Goal: Task Accomplishment & Management: Manage account settings

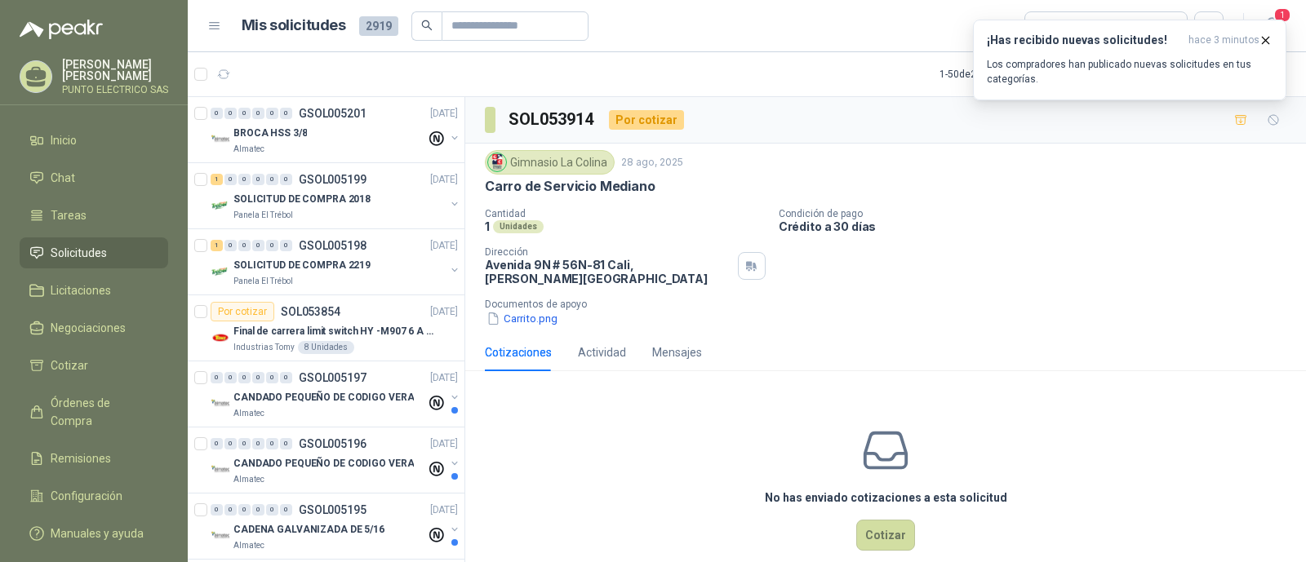
click at [1075, 36] on h3 "¡Has recibido nuevas solicitudes!" at bounding box center [1084, 40] width 195 height 14
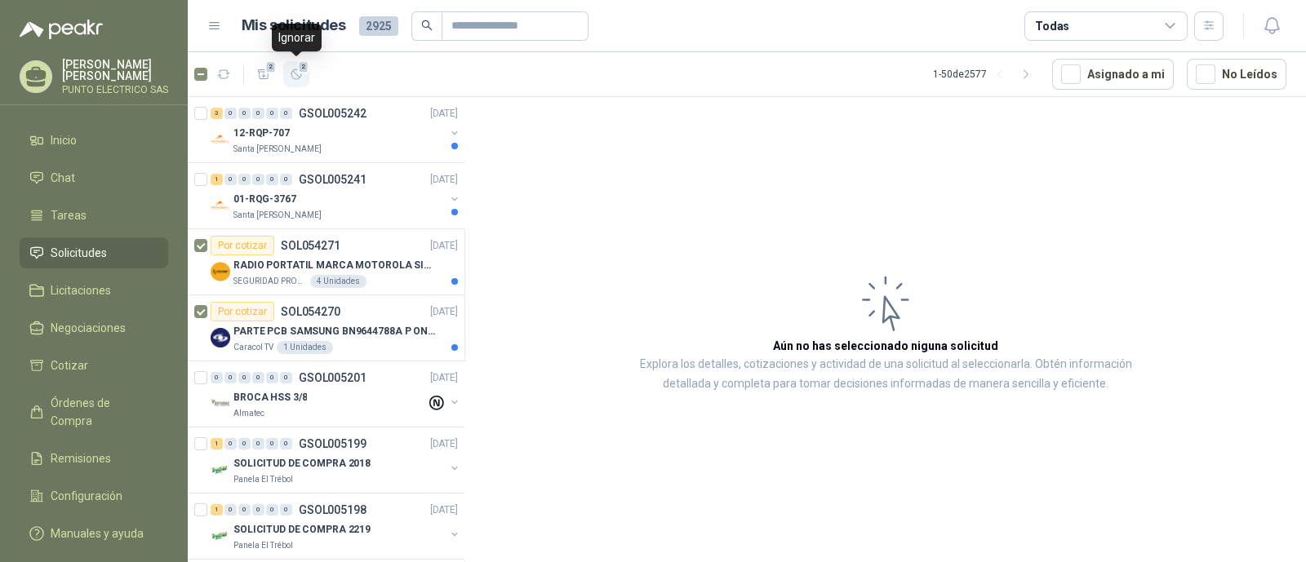
click at [293, 75] on icon "button" at bounding box center [297, 75] width 14 height 14
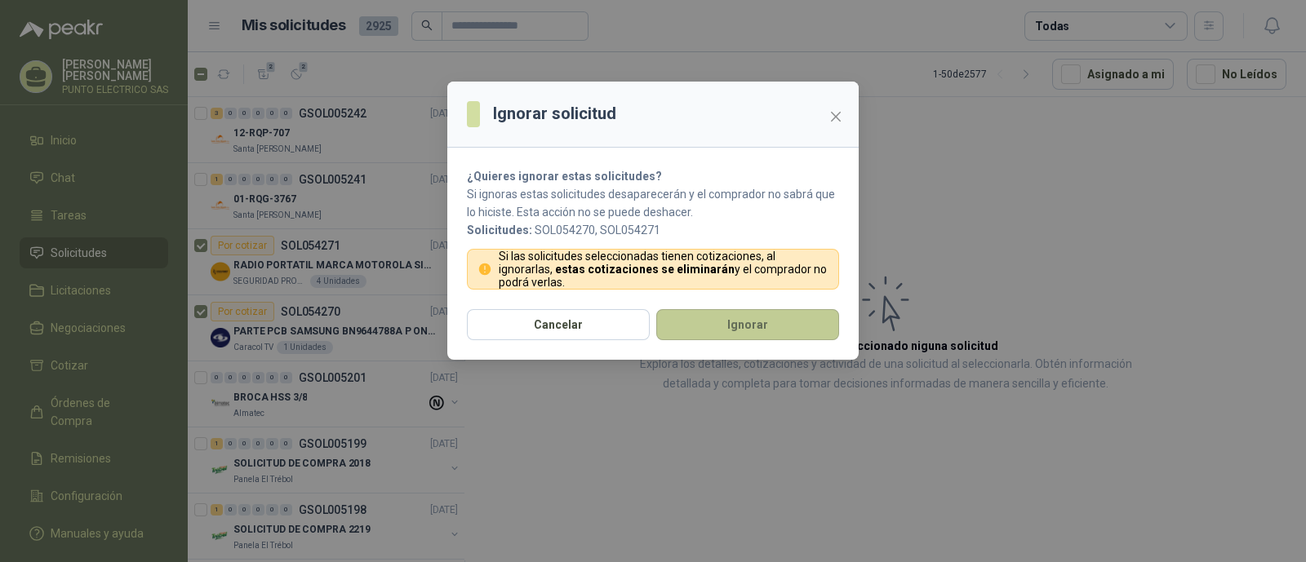
click at [758, 313] on button "Ignorar" at bounding box center [747, 324] width 183 height 31
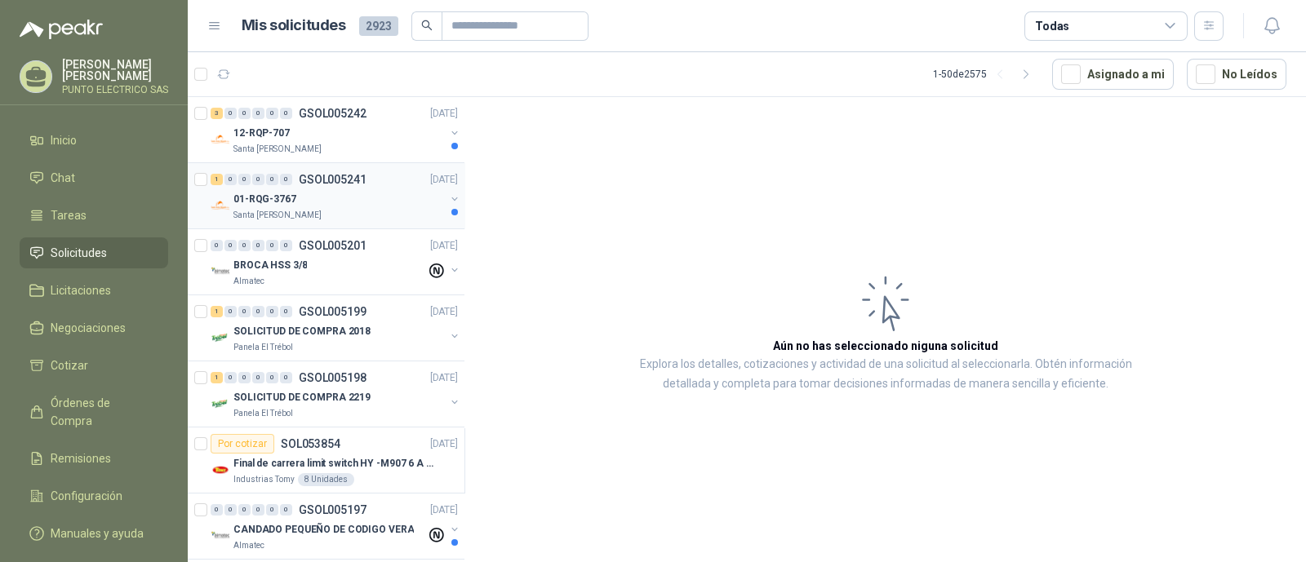
click at [355, 187] on div "1 0 0 0 0 0 GSOL005241 01/09/25" at bounding box center [336, 180] width 251 height 20
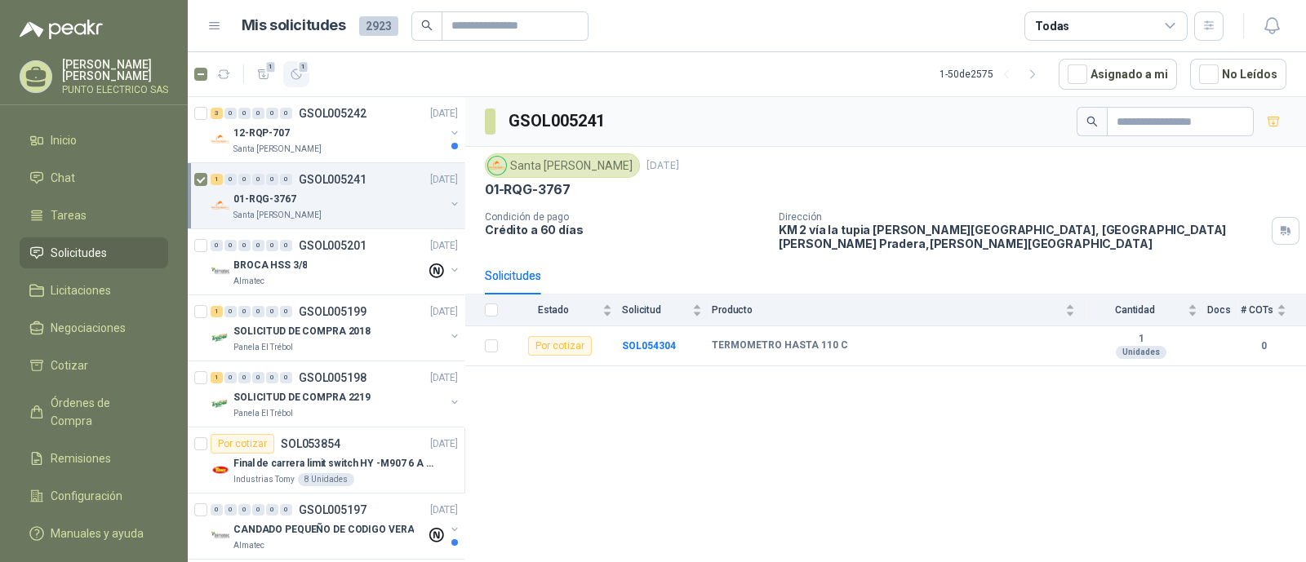
click at [299, 69] on span "1" at bounding box center [303, 66] width 11 height 13
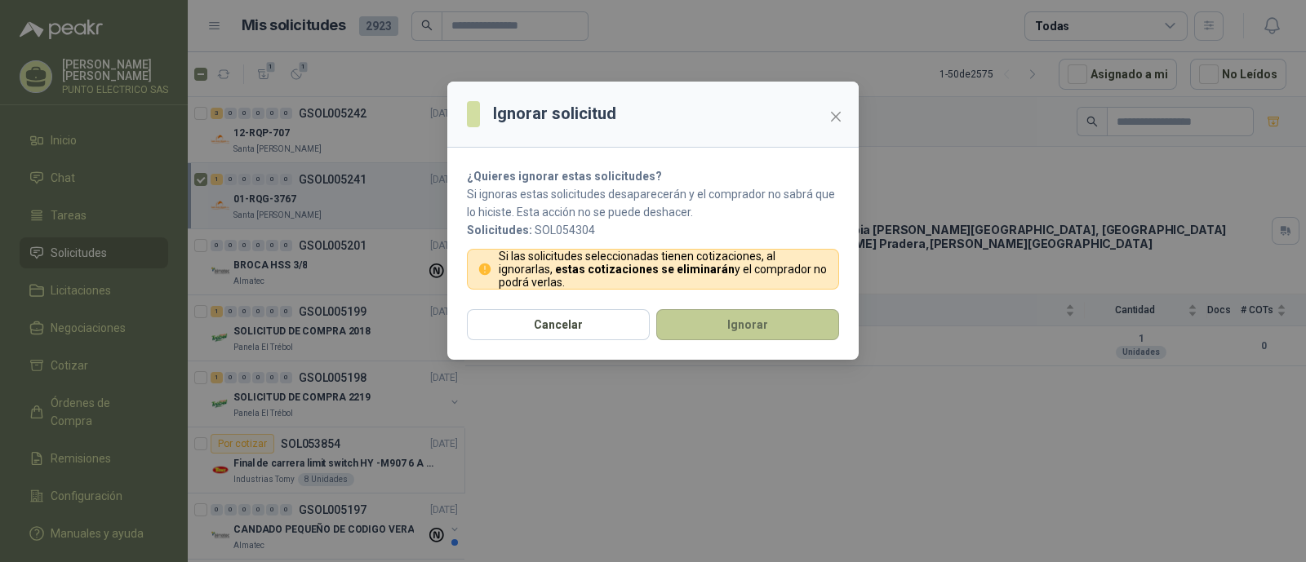
click at [746, 320] on button "Ignorar" at bounding box center [747, 324] width 183 height 31
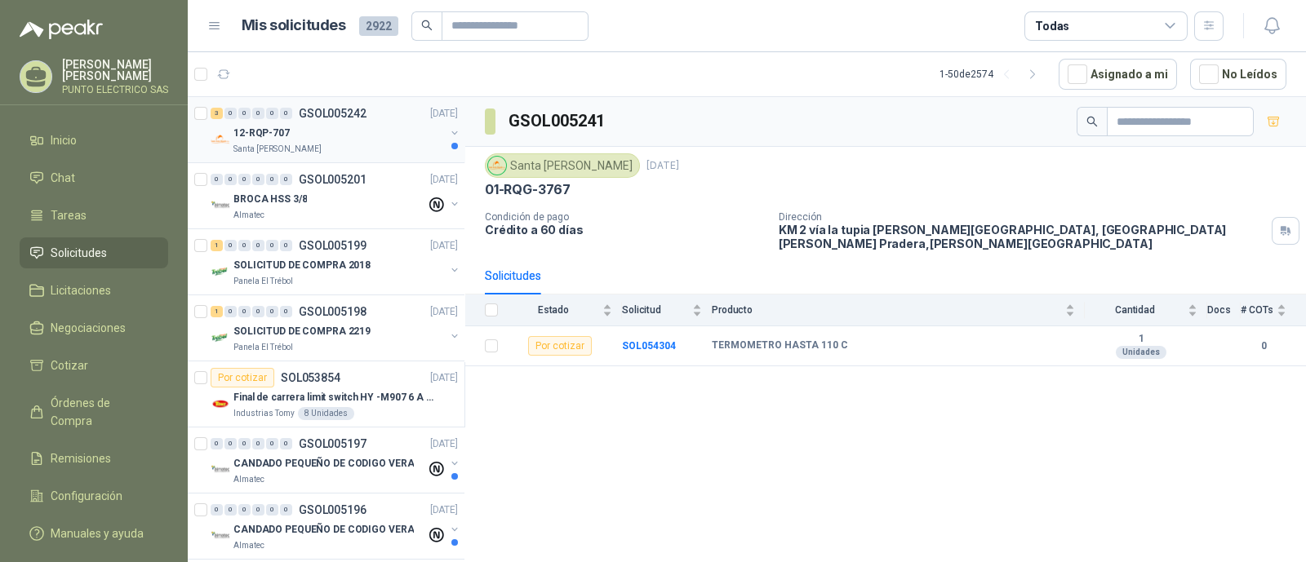
click at [362, 134] on div "12-RQP-707" at bounding box center [338, 133] width 211 height 20
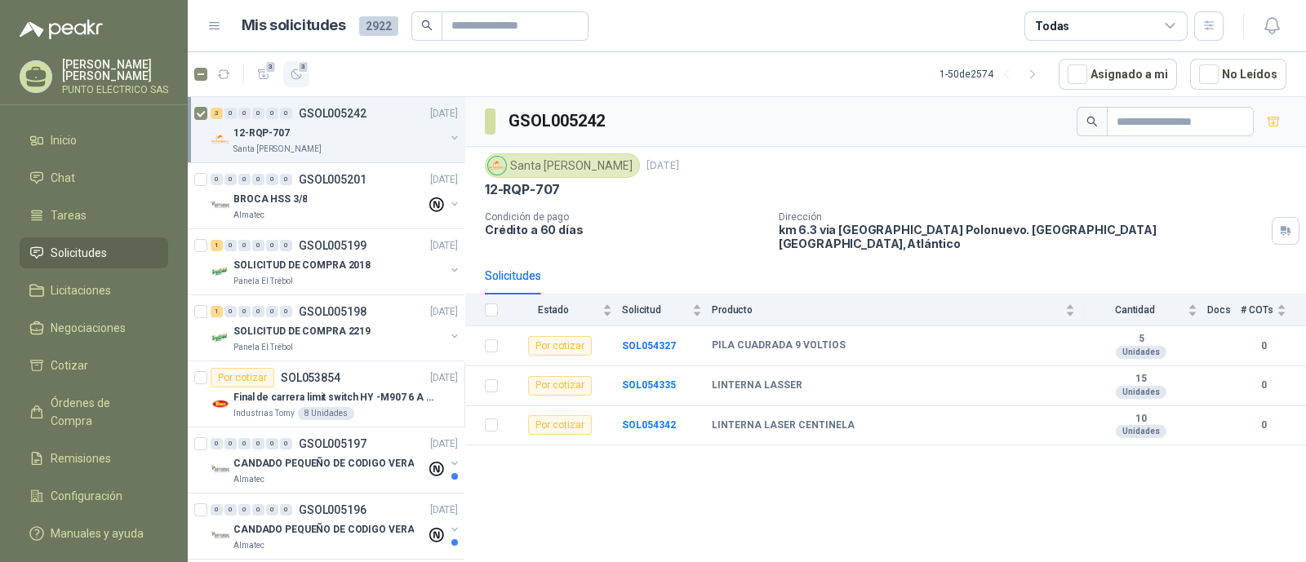
click at [296, 72] on icon "button" at bounding box center [297, 75] width 14 height 14
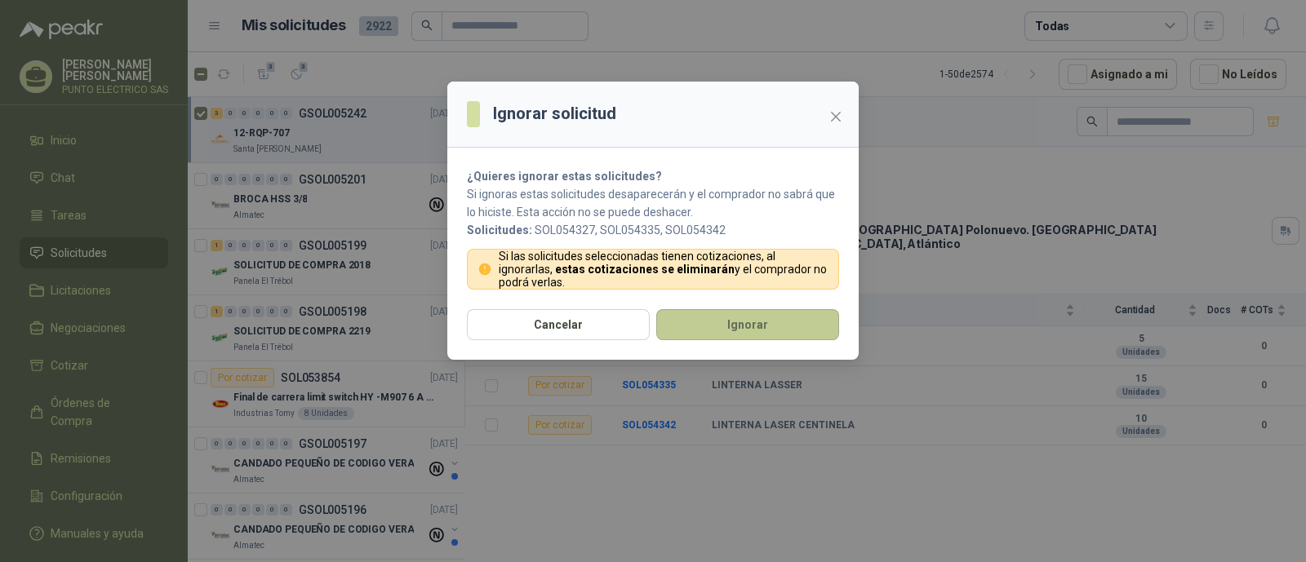
click at [750, 323] on button "Ignorar" at bounding box center [747, 324] width 183 height 31
